Goal: Task Accomplishment & Management: Manage account settings

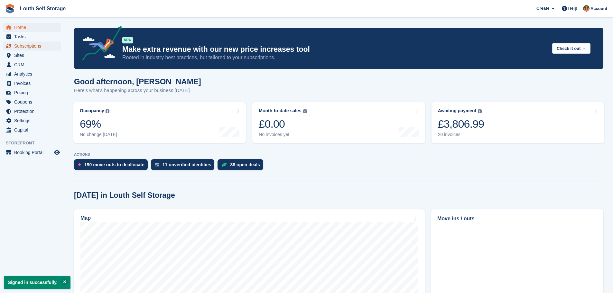
click at [30, 49] on span "Subscriptions" at bounding box center [33, 46] width 39 height 9
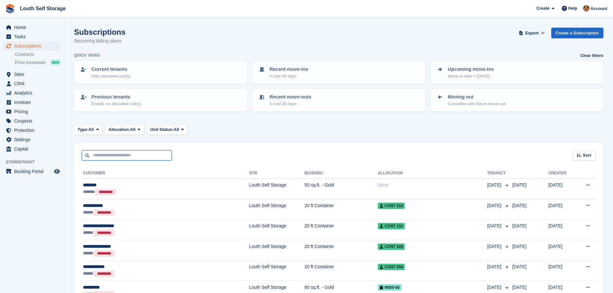
click at [144, 158] on input "text" at bounding box center [127, 155] width 90 height 11
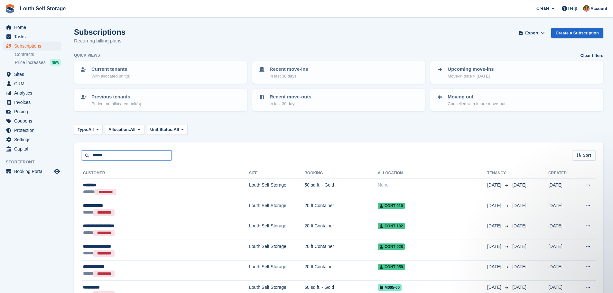
type input "******"
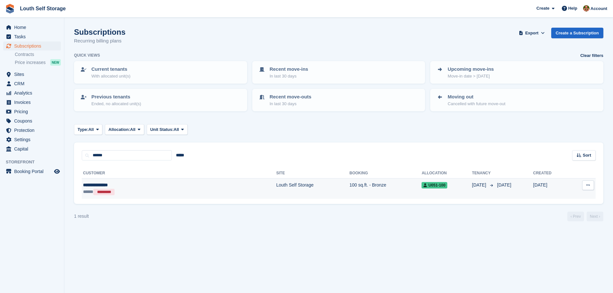
click at [277, 190] on td "Louth Self Storage" at bounding box center [313, 189] width 73 height 20
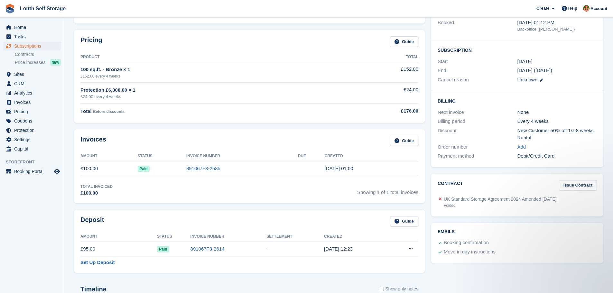
scroll to position [97, 0]
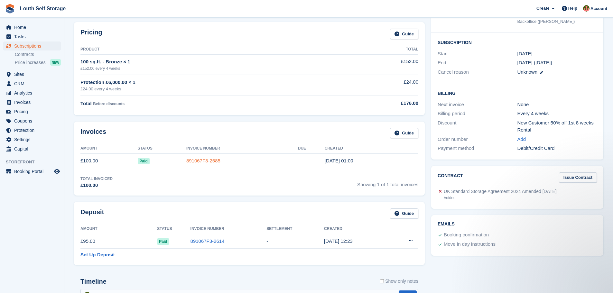
click at [208, 161] on link "891067F3-2585" at bounding box center [203, 160] width 34 height 5
